Goal: Transaction & Acquisition: Purchase product/service

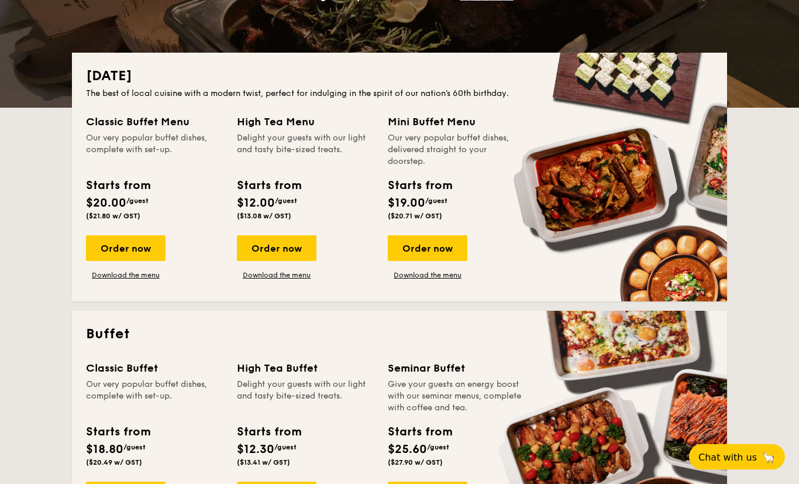
scroll to position [217, 0]
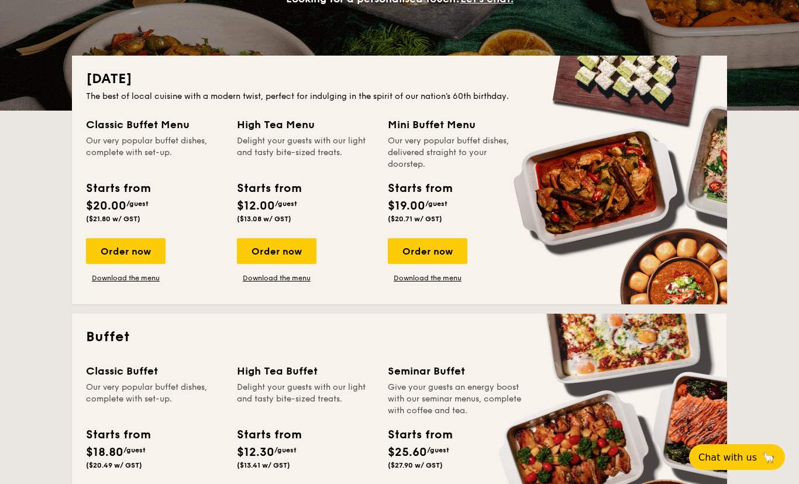
click at [435, 145] on div "Our very popular buffet dishes, delivered straight to your doorstep." at bounding box center [456, 152] width 137 height 35
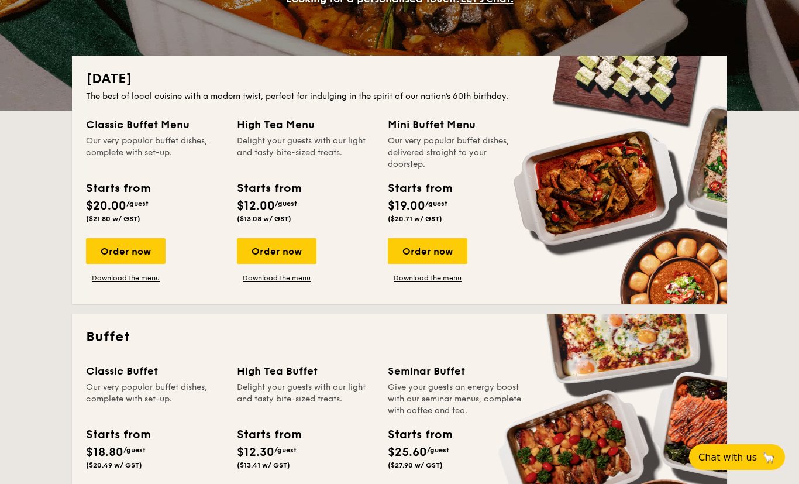
click at [143, 256] on div "Order now" at bounding box center [126, 251] width 80 height 26
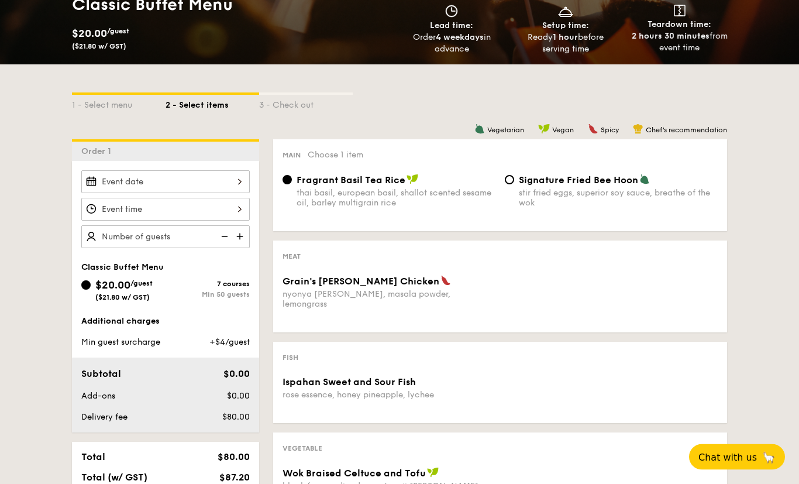
scroll to position [198, 0]
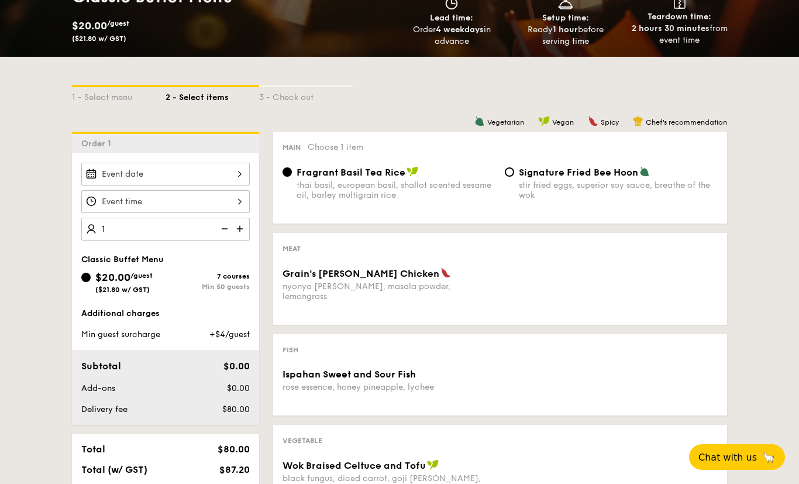
type input "13"
click at [145, 230] on input "text" at bounding box center [165, 229] width 169 height 23
click at [245, 225] on img at bounding box center [241, 229] width 18 height 22
click at [248, 229] on img at bounding box center [241, 229] width 18 height 22
click at [245, 222] on img at bounding box center [241, 229] width 18 height 22
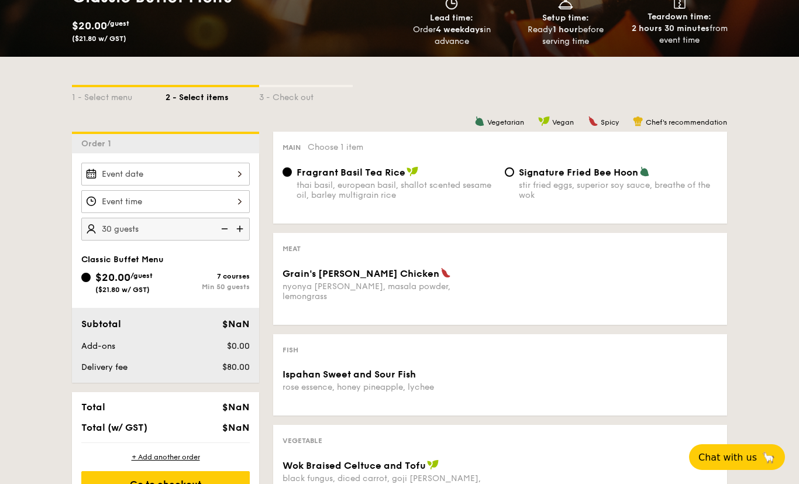
click at [226, 227] on img at bounding box center [224, 229] width 18 height 22
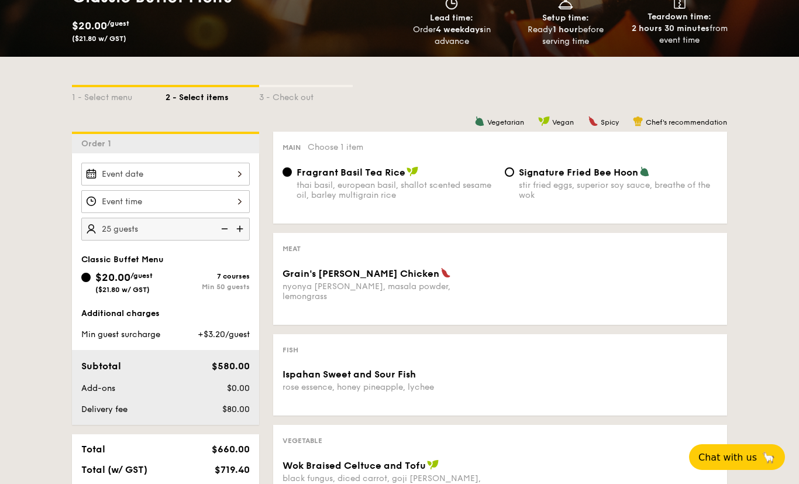
click at [223, 221] on img at bounding box center [224, 229] width 18 height 22
click at [221, 222] on img at bounding box center [224, 229] width 18 height 22
click at [228, 231] on img at bounding box center [224, 229] width 18 height 22
click at [222, 228] on img at bounding box center [224, 229] width 18 height 22
click at [219, 222] on img at bounding box center [224, 229] width 18 height 22
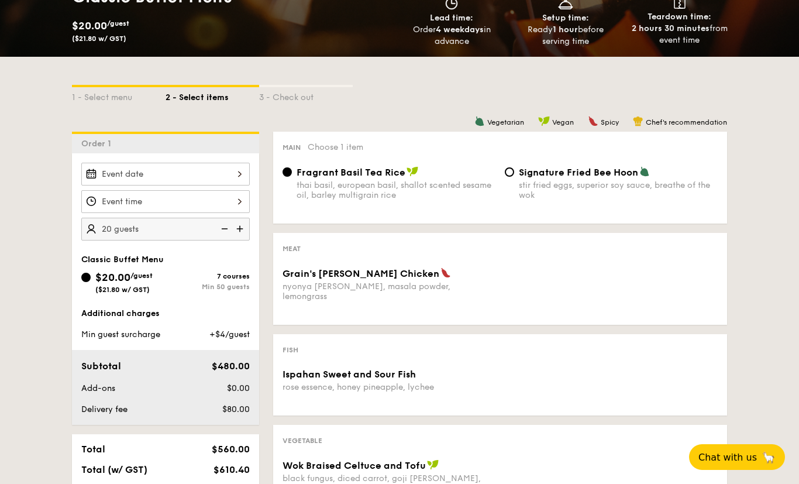
click at [225, 228] on img at bounding box center [224, 229] width 18 height 22
click at [217, 226] on img at bounding box center [224, 229] width 18 height 22
click at [219, 233] on img at bounding box center [224, 229] width 18 height 22
click at [219, 235] on img at bounding box center [224, 229] width 18 height 22
click at [218, 235] on img at bounding box center [224, 229] width 18 height 22
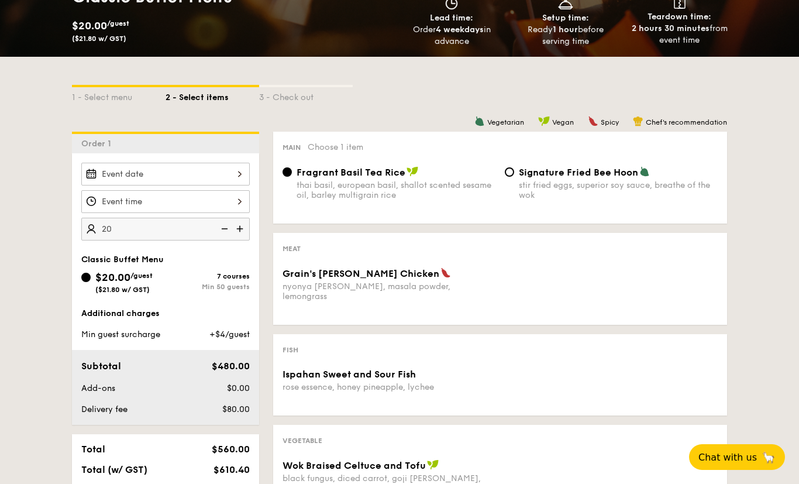
click at [217, 239] on img at bounding box center [224, 229] width 18 height 22
type input "20 guests"
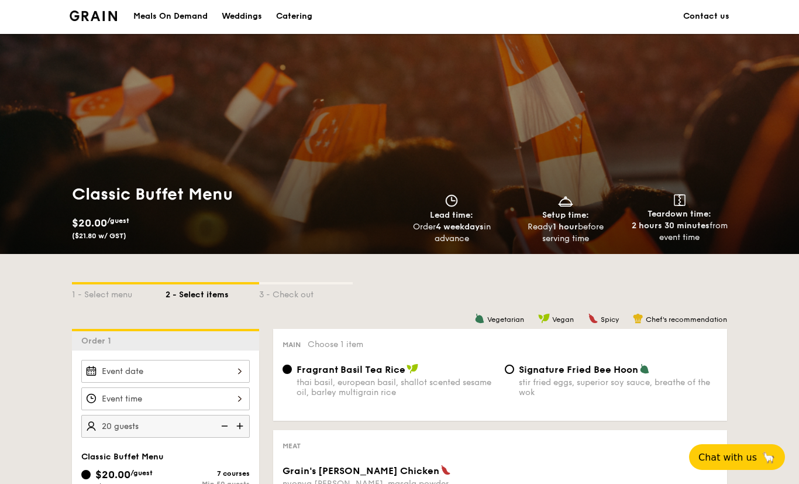
scroll to position [1, 0]
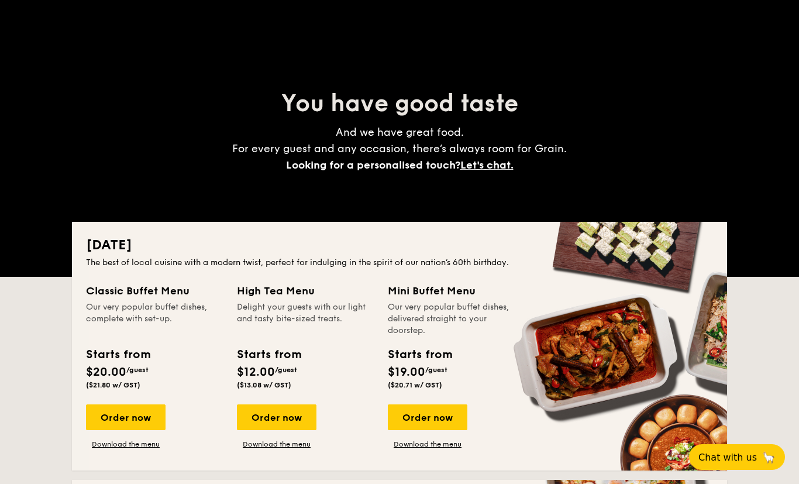
scroll to position [183, 0]
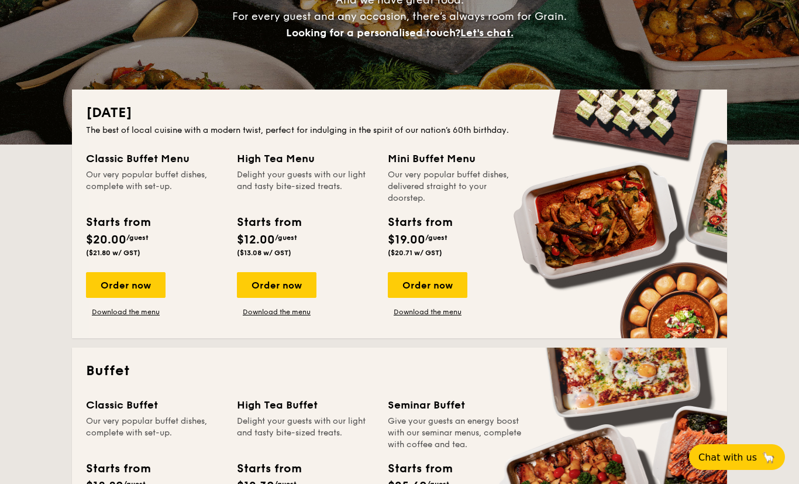
click at [442, 288] on div "Order now" at bounding box center [428, 285] width 80 height 26
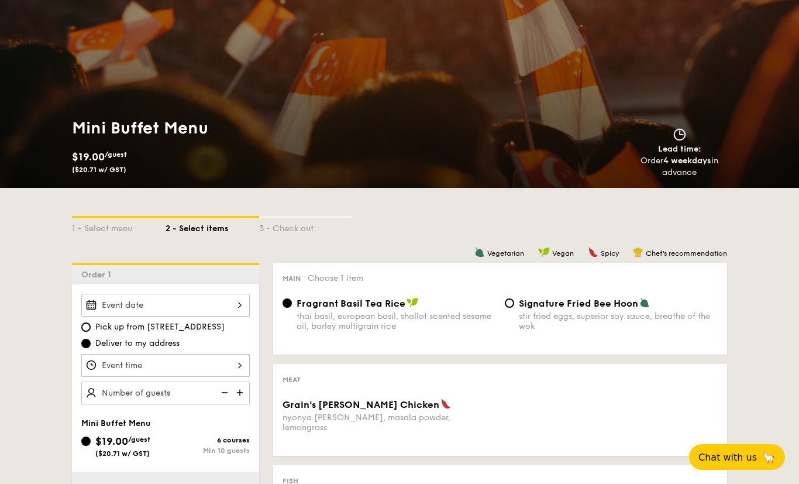
scroll to position [194, 0]
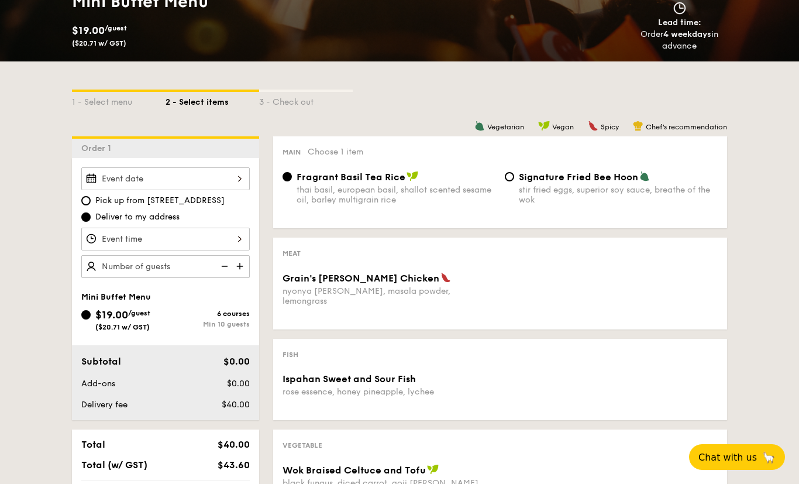
click at [243, 267] on img at bounding box center [241, 266] width 18 height 22
click at [238, 273] on img at bounding box center [241, 266] width 18 height 22
type input "15 guests"
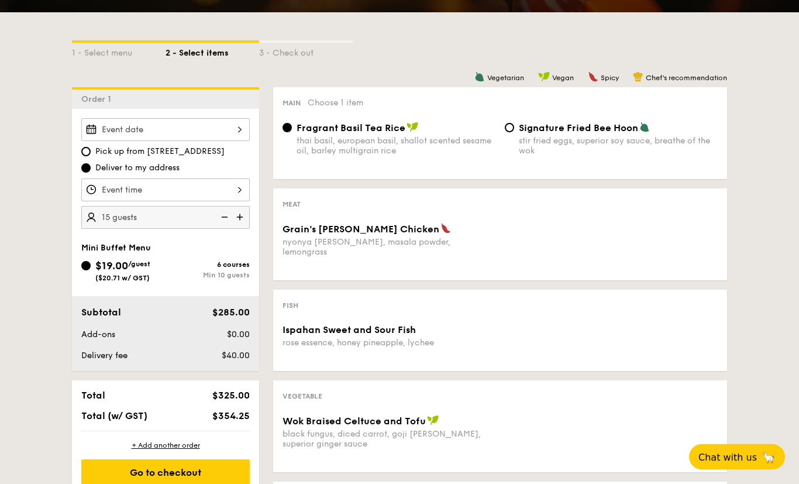
scroll to position [252, 0]
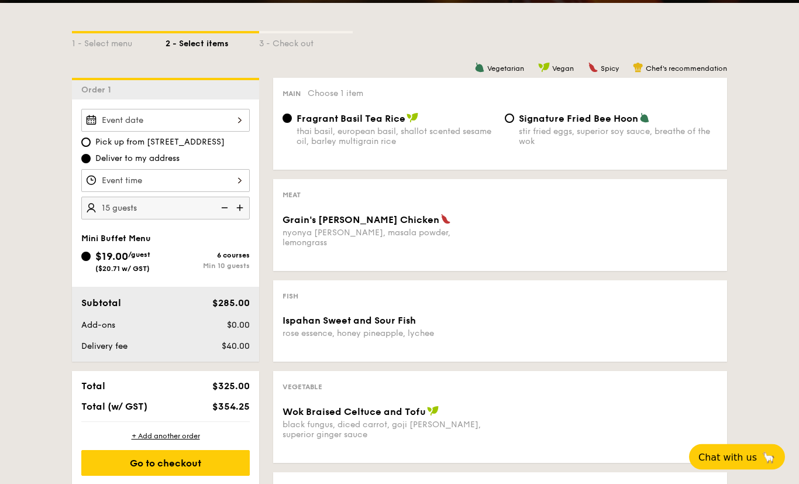
click at [22, 194] on div "1 - Select menu 2 - Select items 3 - Check out Order 1 Pick up from [STREET_ADD…" at bounding box center [399, 340] width 799 height 672
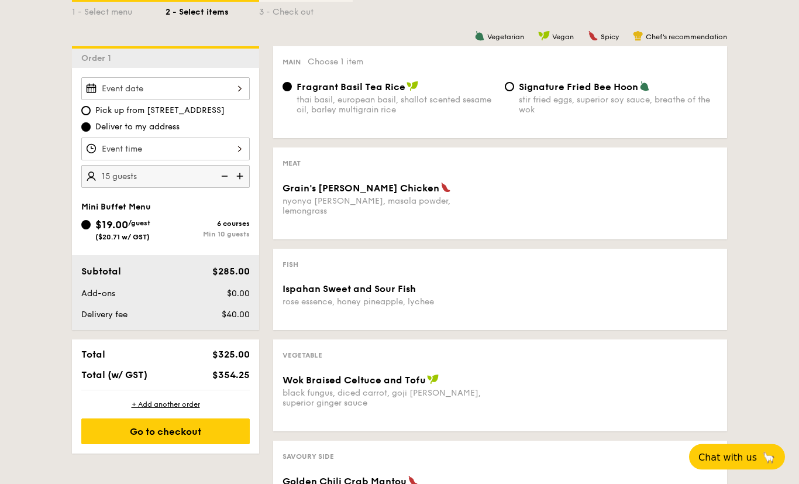
scroll to position [290, 0]
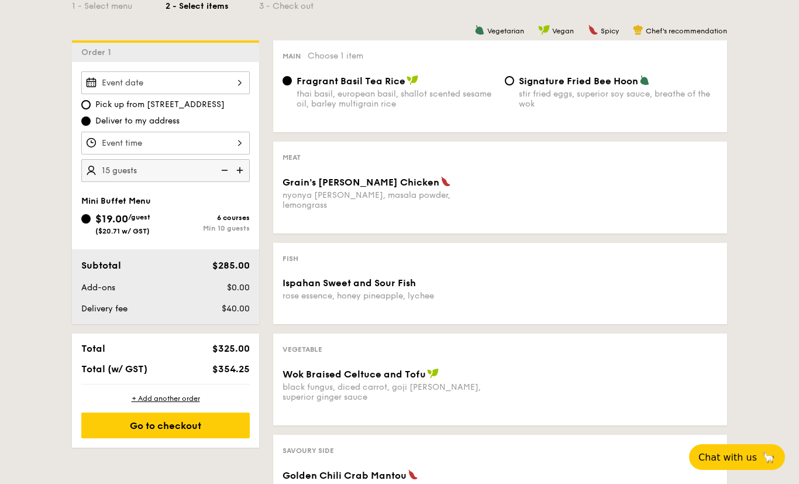
click at [651, 191] on div "Grain's [PERSON_NAME] Chicken nyonya [PERSON_NAME], masala powder, lemongrass" at bounding box center [500, 200] width 445 height 48
click at [532, 206] on div "Grain's [PERSON_NAME] Chicken nyonya [PERSON_NAME], masala powder, lemongrass" at bounding box center [500, 200] width 445 height 48
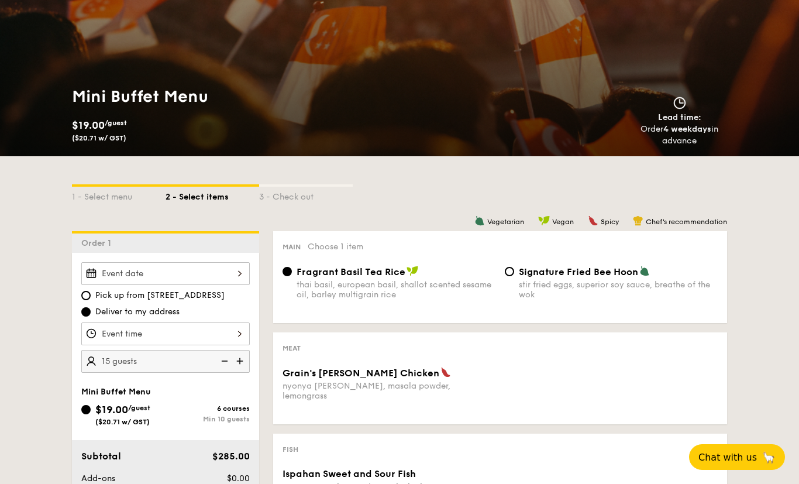
scroll to position [99, 0]
